Goal: Task Accomplishment & Management: Use online tool/utility

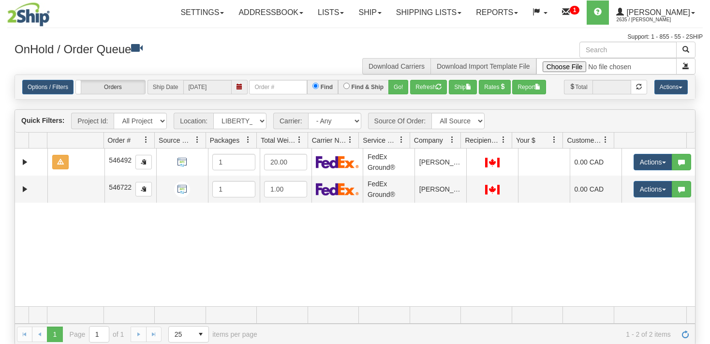
select select "6858"
click at [419, 88] on button "Refresh" at bounding box center [428, 87] width 37 height 15
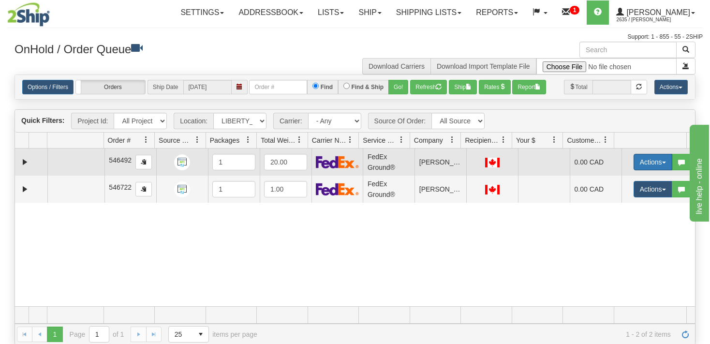
click at [659, 162] on button "Actions" at bounding box center [653, 162] width 39 height 16
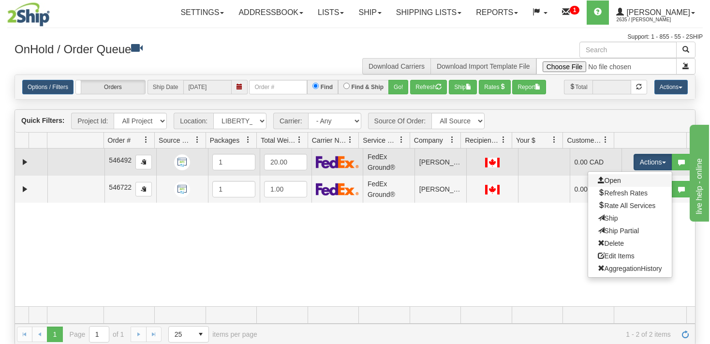
click at [618, 180] on link "Open" at bounding box center [630, 180] width 84 height 13
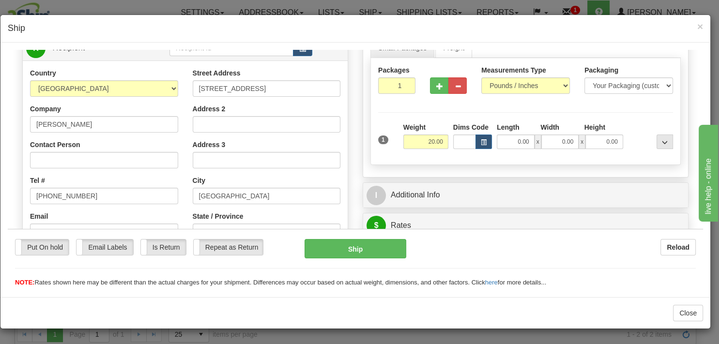
scroll to position [102, 0]
click at [430, 142] on input "20.00" at bounding box center [425, 141] width 45 height 15
type input "21.00"
type input "92"
click at [501, 139] on input "0.00" at bounding box center [516, 141] width 38 height 15
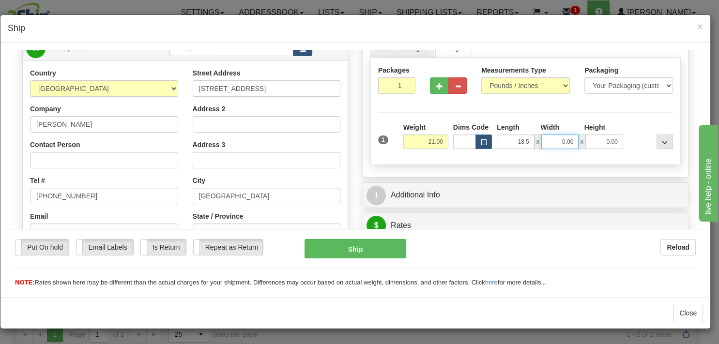
type input "18.50"
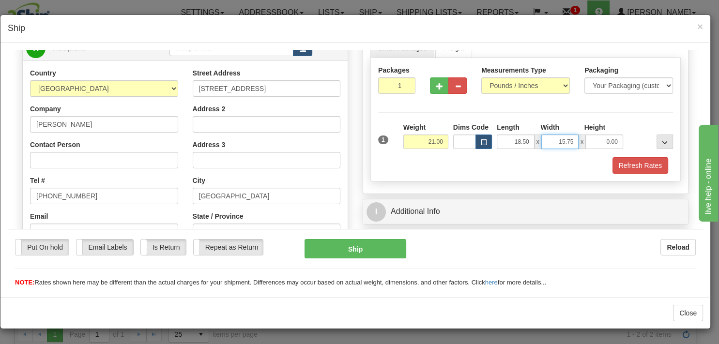
type input "15.75"
type input "17.52"
click at [634, 164] on button "Refresh Rates" at bounding box center [640, 165] width 56 height 16
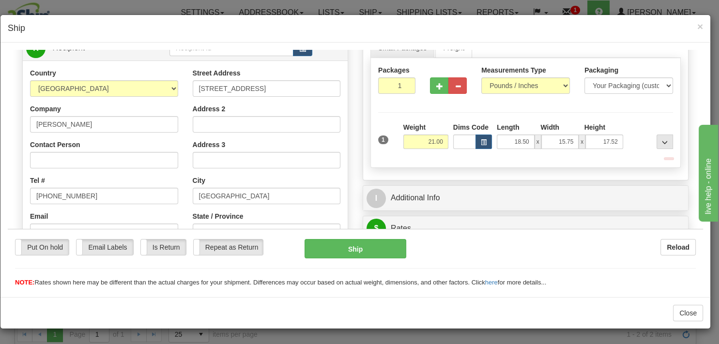
type input "92"
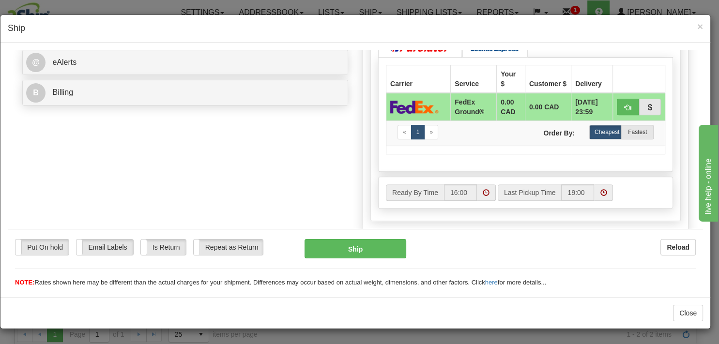
scroll to position [408, 0]
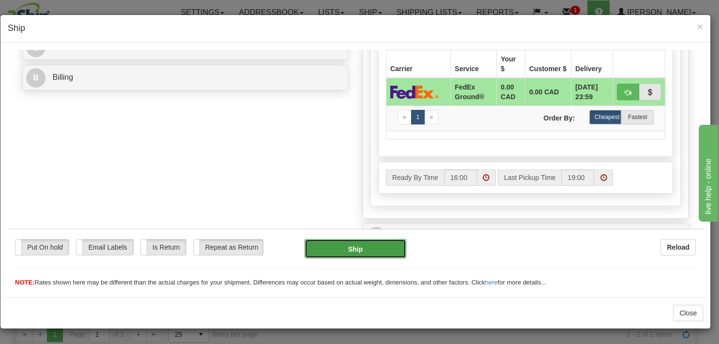
click at [379, 254] on button "Ship" at bounding box center [354, 248] width 101 height 19
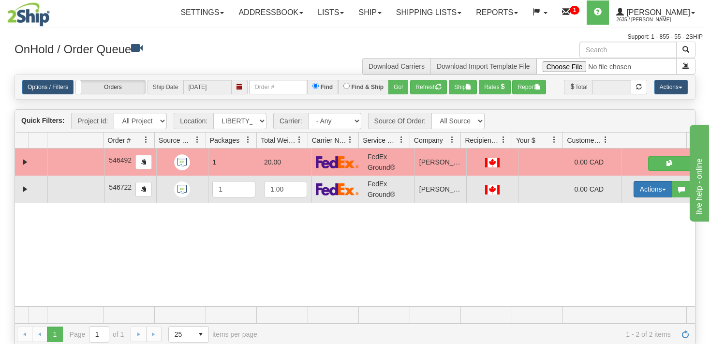
click at [656, 193] on button "Actions" at bounding box center [653, 189] width 39 height 16
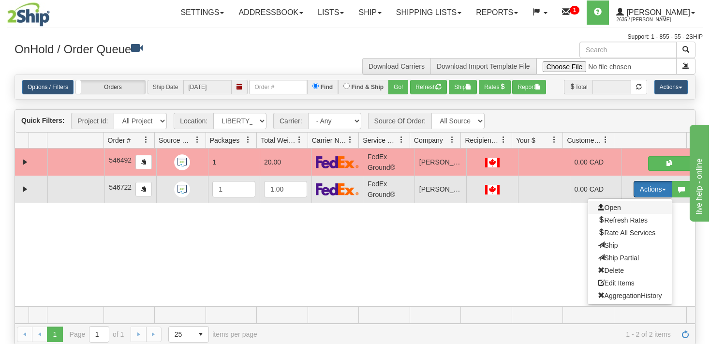
click at [607, 204] on span "Open" at bounding box center [609, 208] width 23 height 8
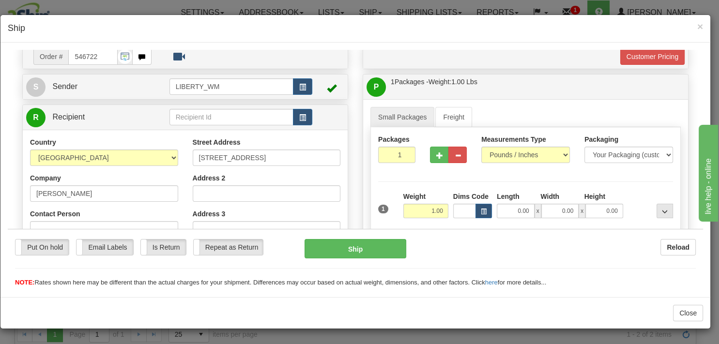
scroll to position [51, 0]
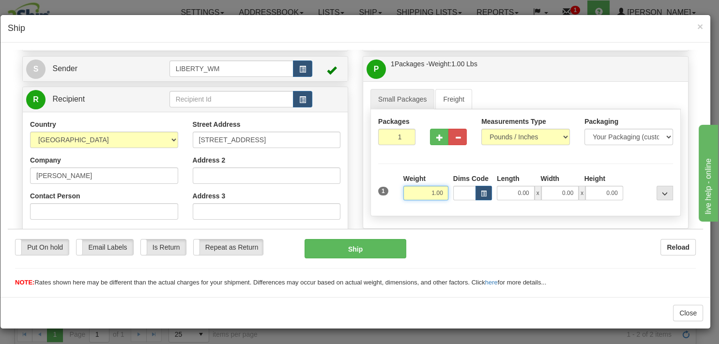
click at [425, 192] on input "1.00" at bounding box center [425, 192] width 45 height 15
type input "11.00"
type input "92"
click at [506, 192] on input "0.00" at bounding box center [516, 192] width 38 height 15
type input "18.20"
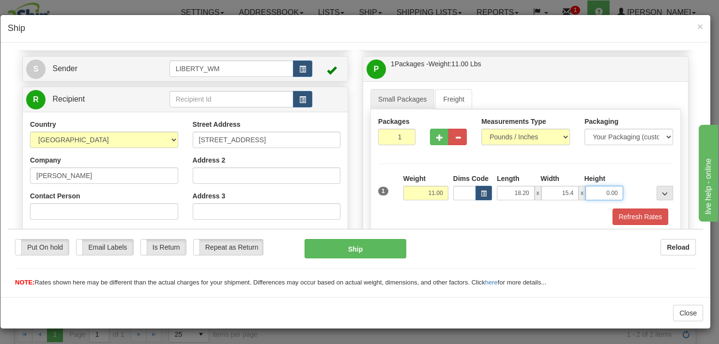
type input "15.40"
type input "15.70"
click at [638, 219] on button "Refresh Rates" at bounding box center [640, 216] width 56 height 16
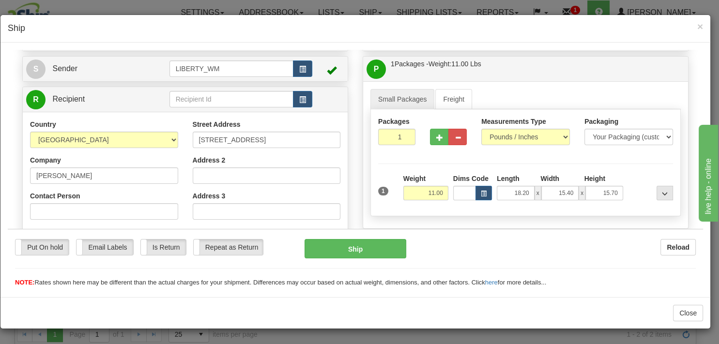
type input "92"
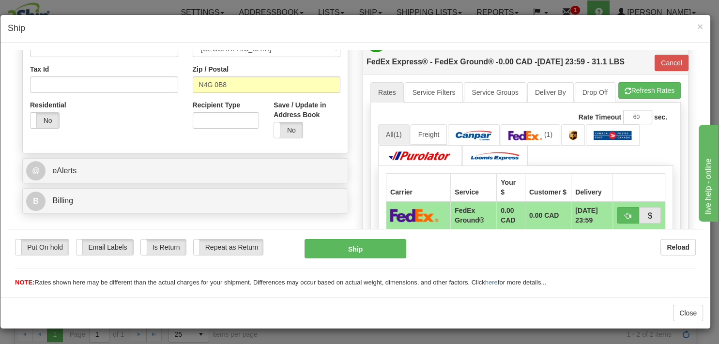
scroll to position [358, 0]
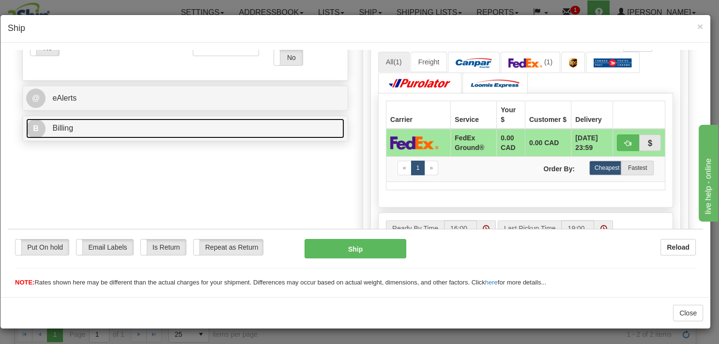
click at [256, 129] on link "B Billing" at bounding box center [185, 128] width 318 height 20
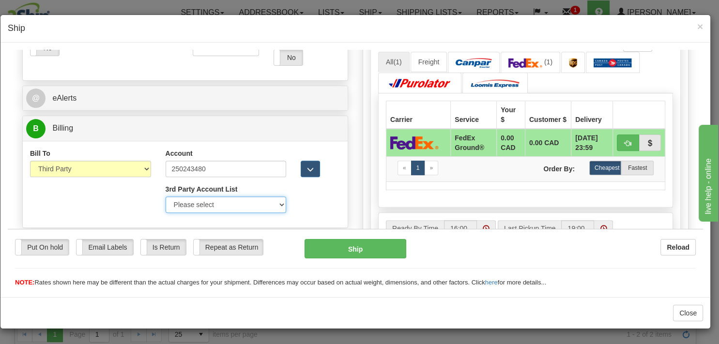
click at [166, 196] on select "Please select Liberty Costco-39WY11-UPS Amazon.ca-50483A-UPS GSBLC Costco-39WY1…" at bounding box center [226, 204] width 121 height 16
click at [134, 219] on div "Bill To Sender Recipient Third Party Collect Account 250243480 3rd Party Accoun…" at bounding box center [185, 184] width 325 height 72
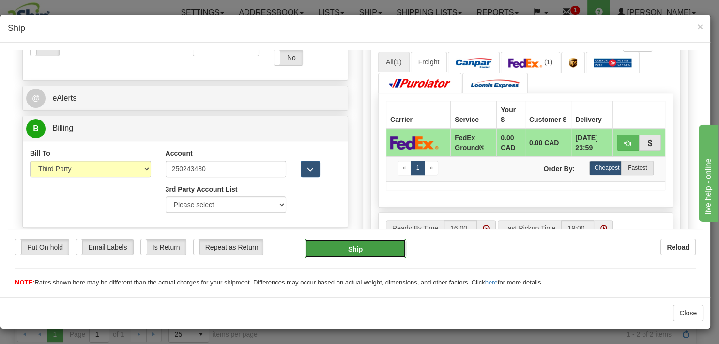
click at [371, 250] on button "Ship" at bounding box center [354, 248] width 101 height 19
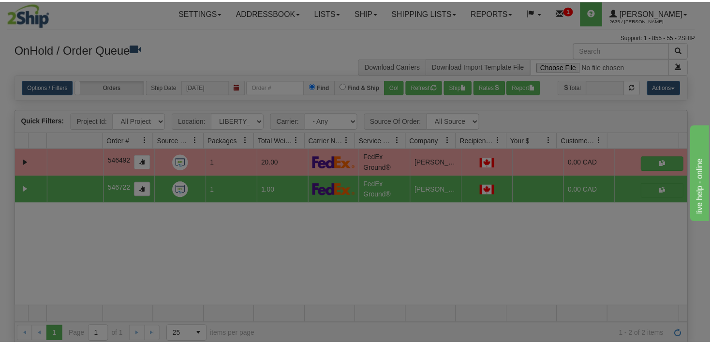
scroll to position [0, 0]
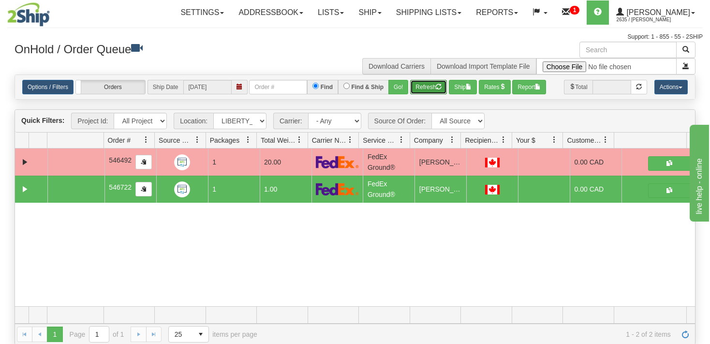
click at [431, 89] on button "Refresh" at bounding box center [428, 87] width 37 height 15
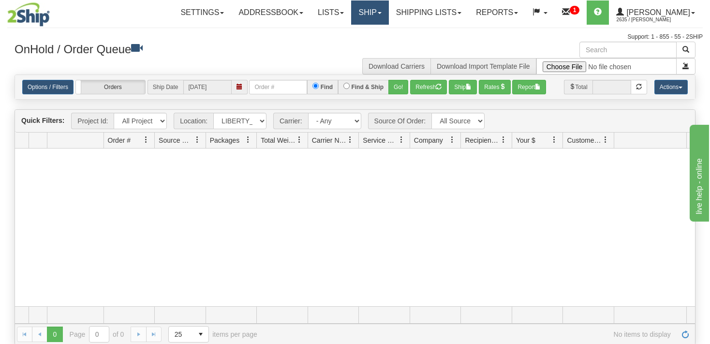
click at [375, 18] on link "Ship" at bounding box center [369, 12] width 37 height 24
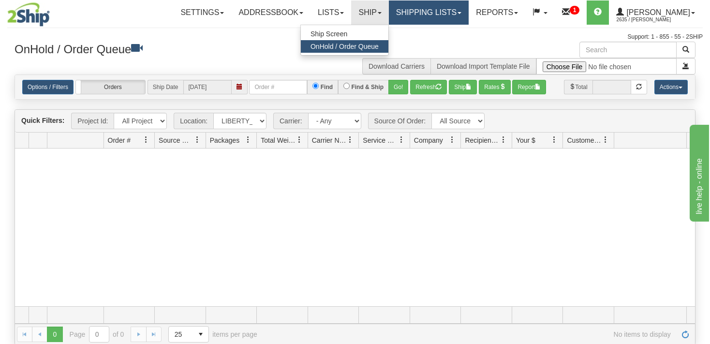
click at [411, 17] on link "Shipping lists" at bounding box center [429, 12] width 80 height 24
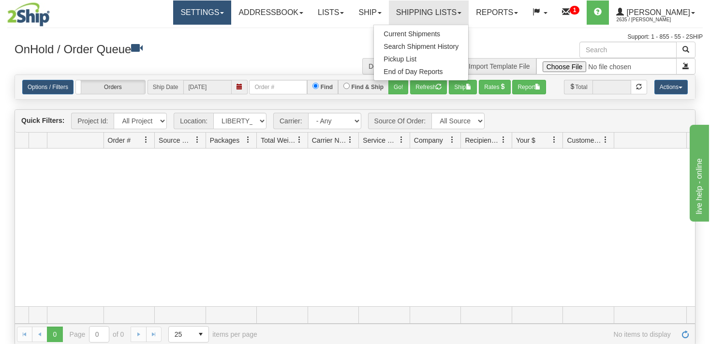
click at [223, 16] on link "Settings" at bounding box center [202, 12] width 58 height 24
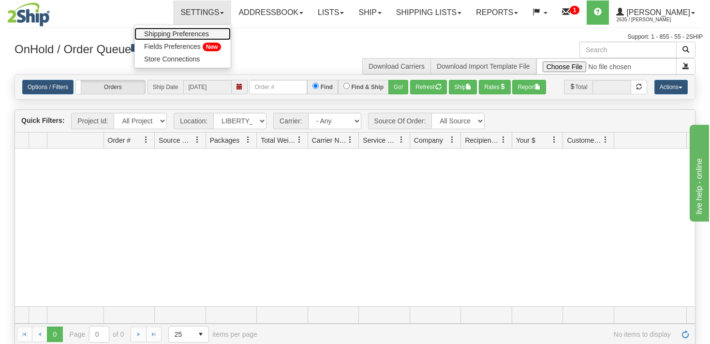
click at [168, 36] on span "Shipping Preferences" at bounding box center [176, 34] width 65 height 8
